Goal: Information Seeking & Learning: Learn about a topic

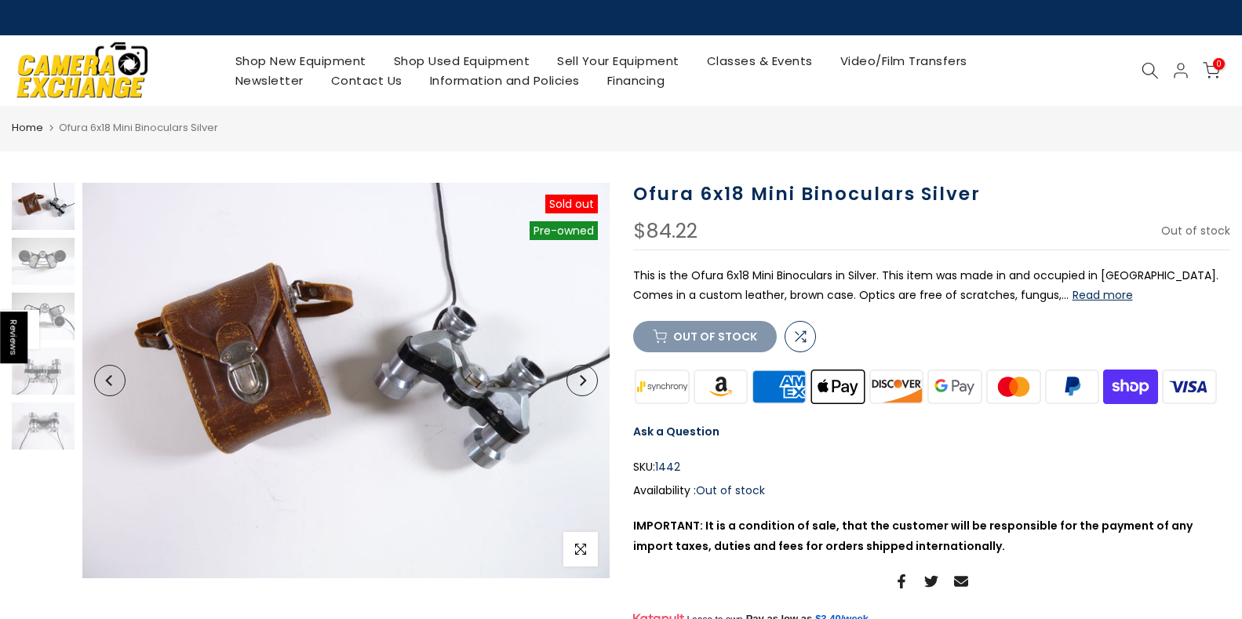
click at [590, 390] on button "Next" at bounding box center [582, 380] width 31 height 31
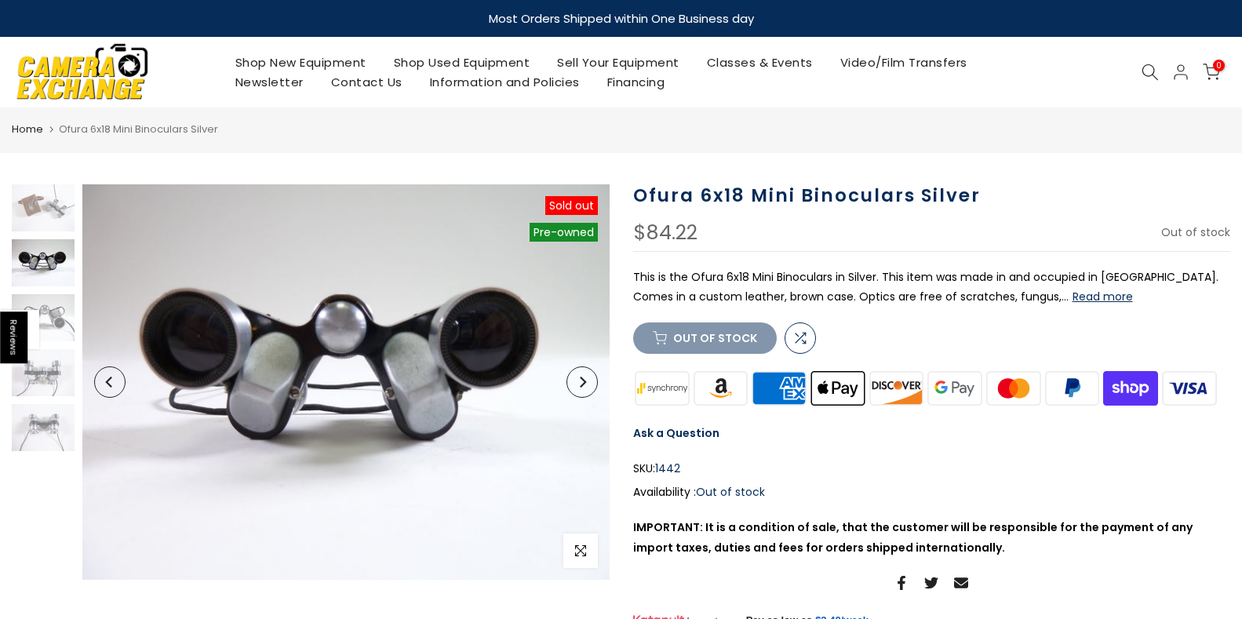
click at [586, 381] on icon "Next" at bounding box center [582, 382] width 11 height 11
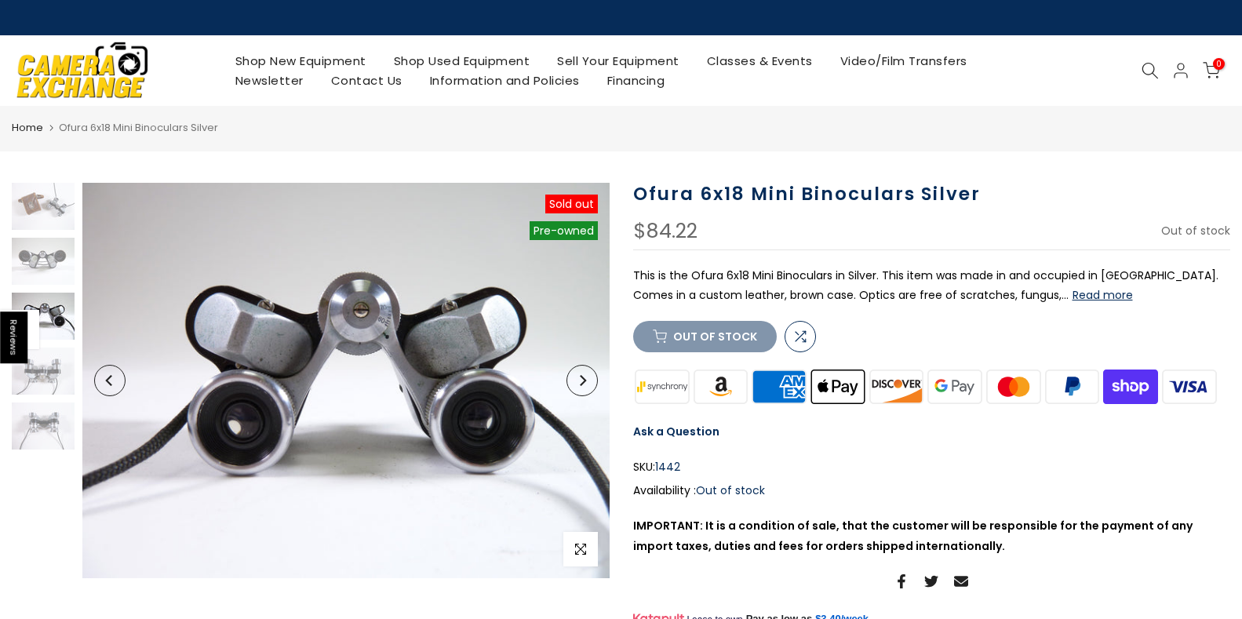
click at [586, 381] on icon "Next" at bounding box center [582, 380] width 11 height 11
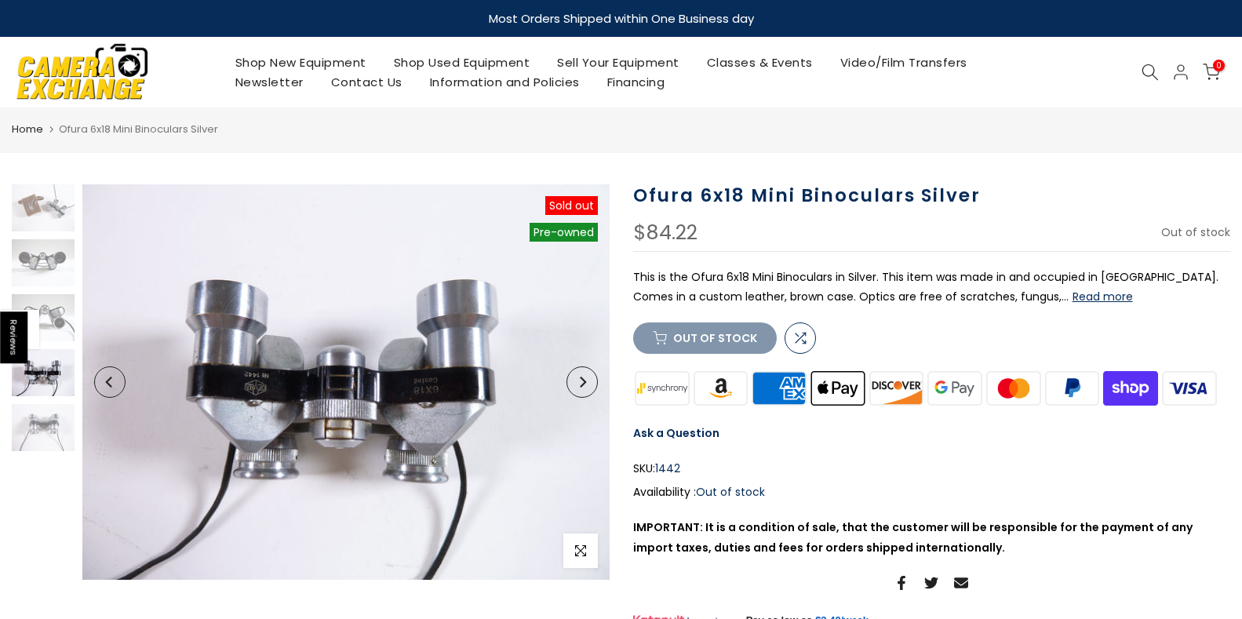
click at [587, 385] on icon "Next" at bounding box center [582, 382] width 11 height 11
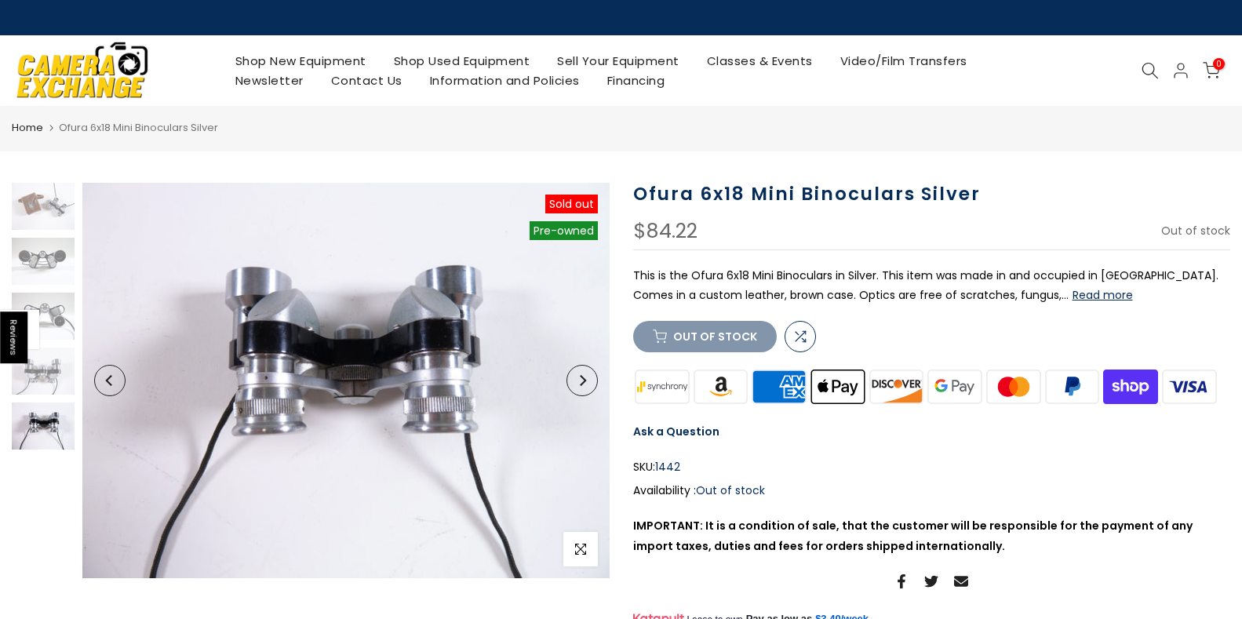
click at [587, 385] on icon "Next" at bounding box center [582, 380] width 11 height 11
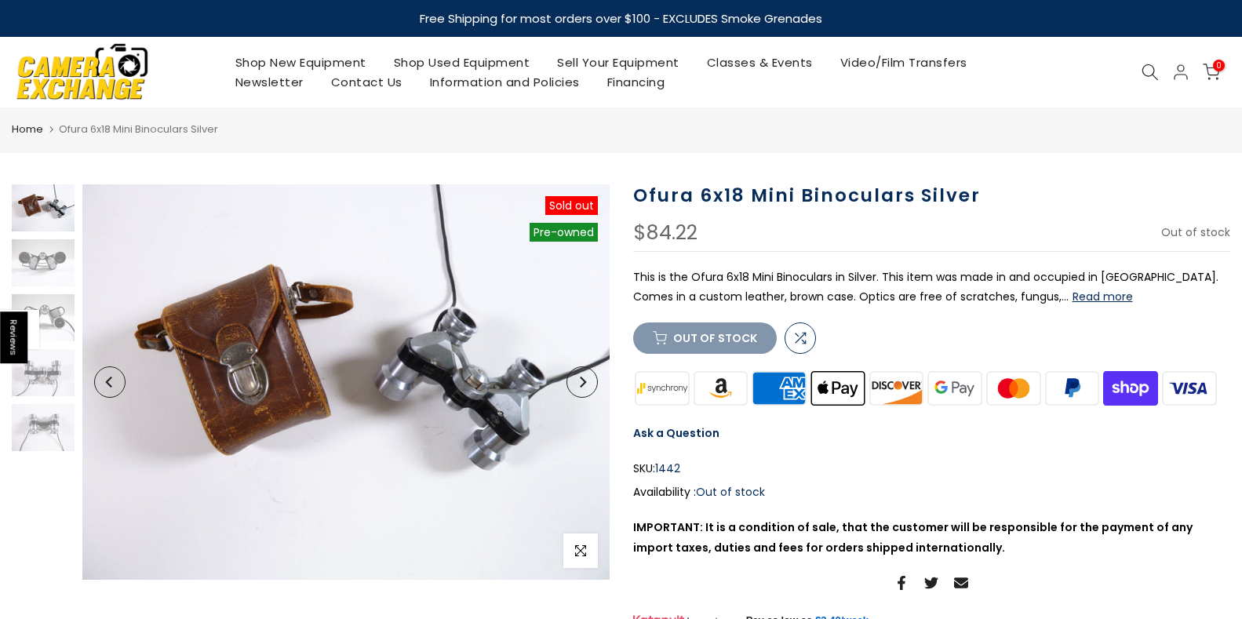
click at [587, 385] on icon "Next" at bounding box center [582, 382] width 11 height 11
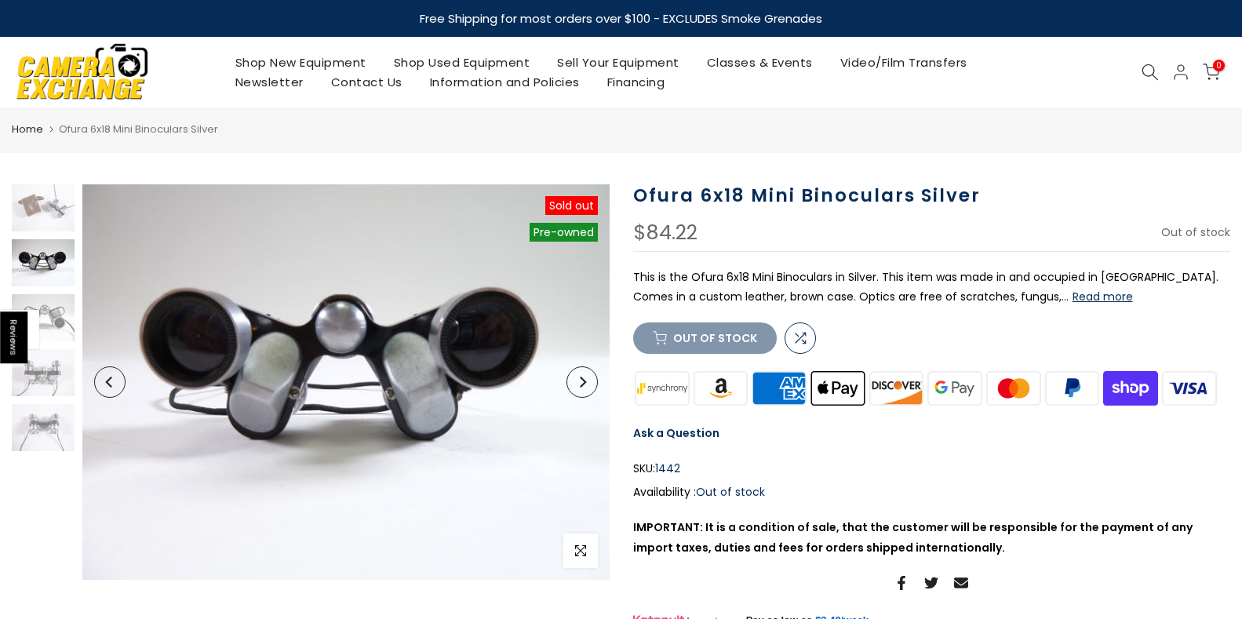
click at [587, 385] on icon "Next" at bounding box center [582, 382] width 11 height 11
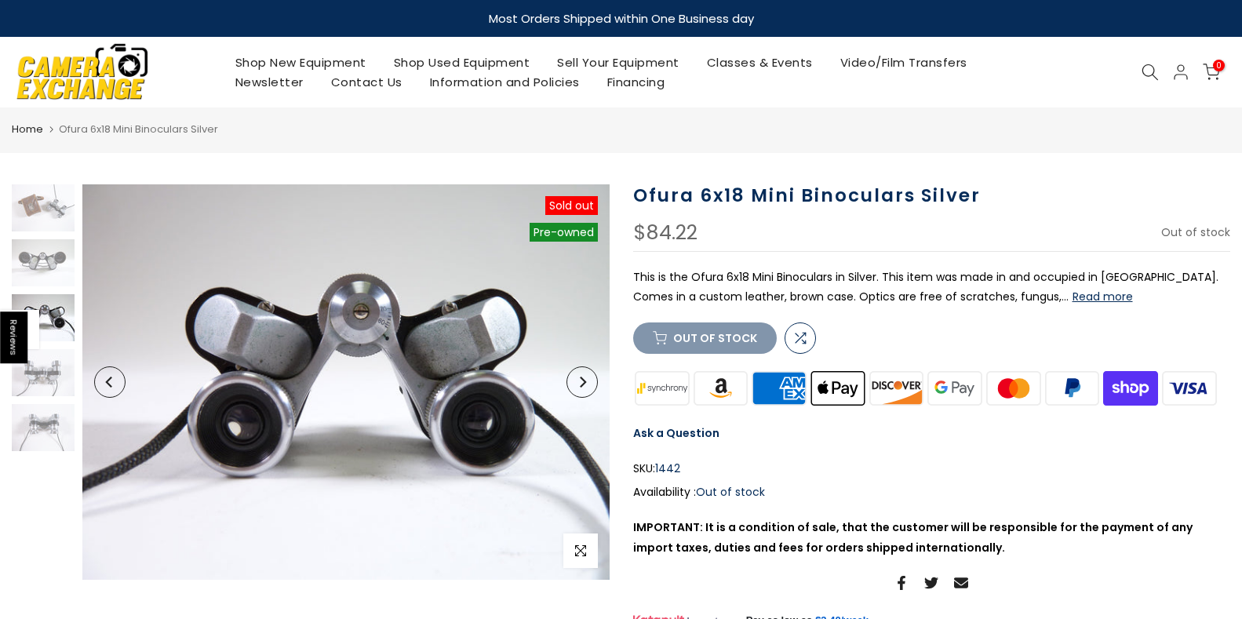
click at [587, 385] on icon "Next" at bounding box center [582, 382] width 11 height 11
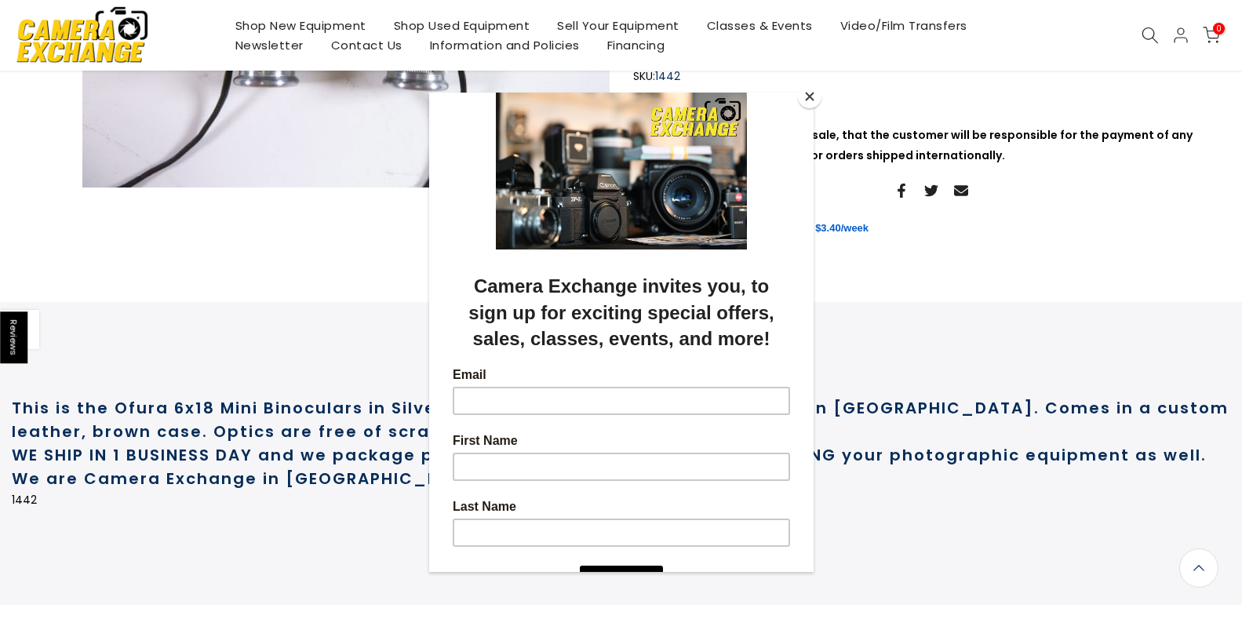
scroll to position [394, 0]
click at [807, 99] on button "Close" at bounding box center [810, 97] width 24 height 24
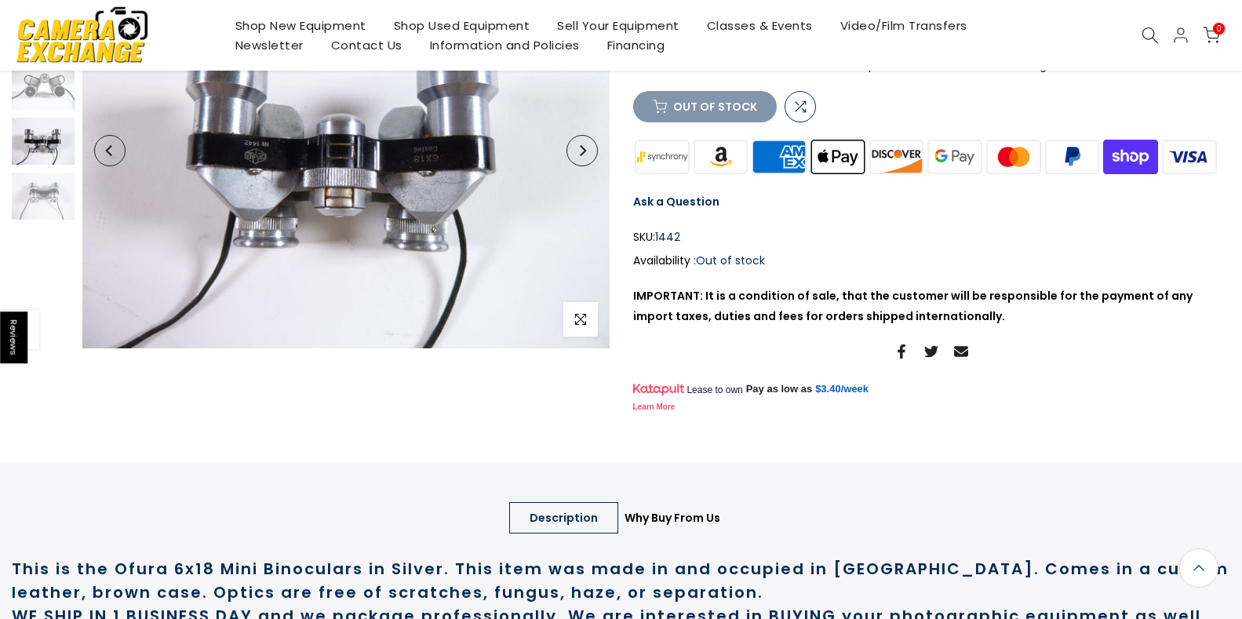
scroll to position [0, 0]
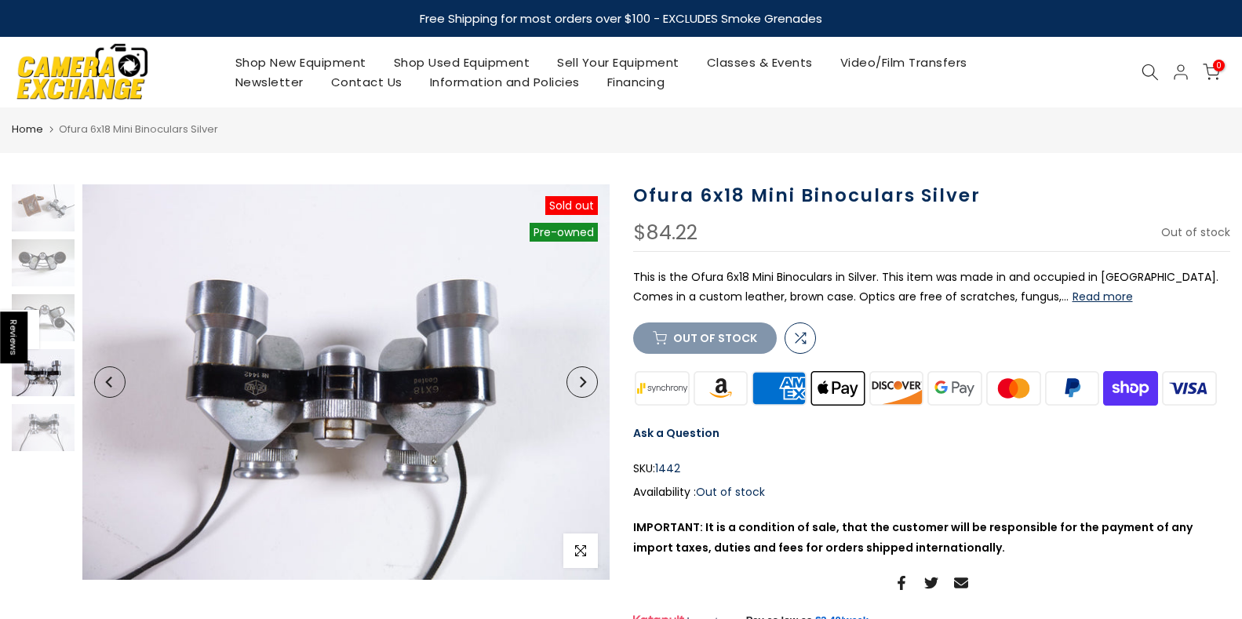
click at [1073, 297] on button "Read more" at bounding box center [1103, 297] width 60 height 14
